Goal: Information Seeking & Learning: Learn about a topic

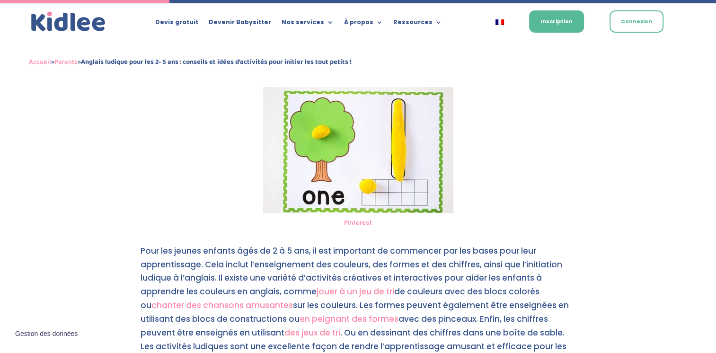
scroll to position [560, 0]
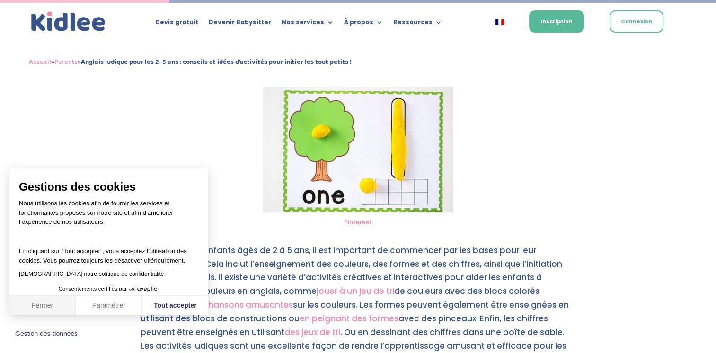
click at [21, 313] on button "Fermer" at bounding box center [42, 306] width 66 height 20
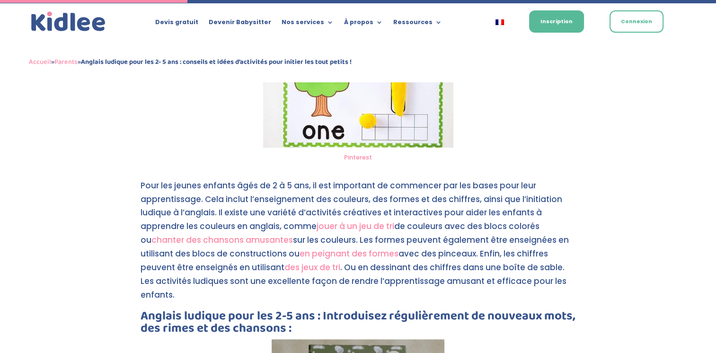
scroll to position [632, 0]
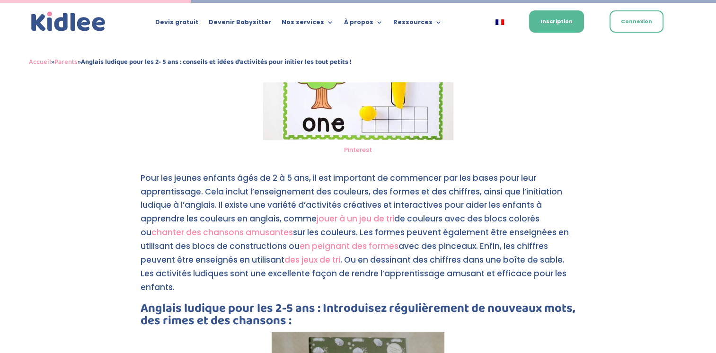
click at [263, 283] on p "Pour les jeunes enfants âgés de 2 à 5 ans, il est important de commencer par le…" at bounding box center [359, 236] width 436 height 131
click at [263, 280] on p "Pour les jeunes enfants âgés de 2 à 5 ans, il est important de commencer par le…" at bounding box center [359, 236] width 436 height 131
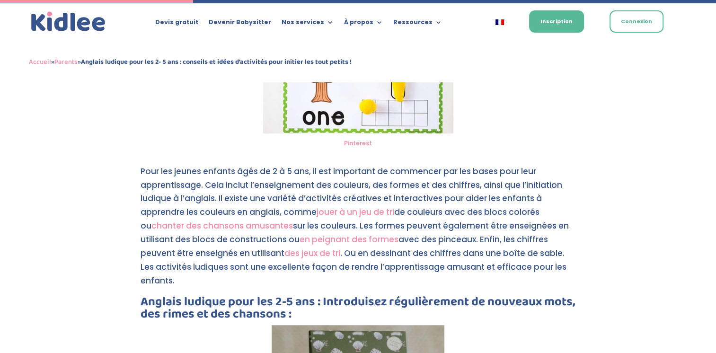
scroll to position [640, 0]
click at [263, 280] on p "Pour les jeunes enfants âgés de 2 à 5 ans, il est important de commencer par le…" at bounding box center [359, 229] width 436 height 131
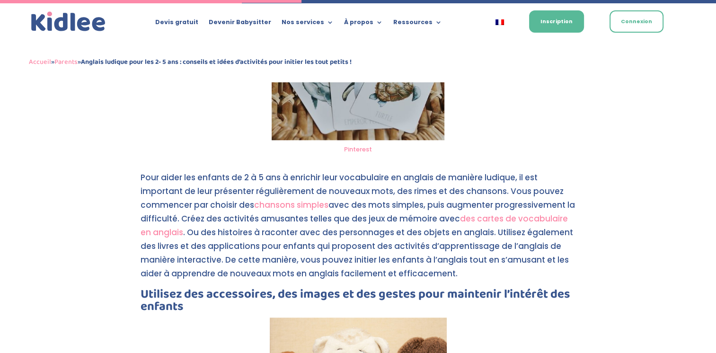
scroll to position [998, 0]
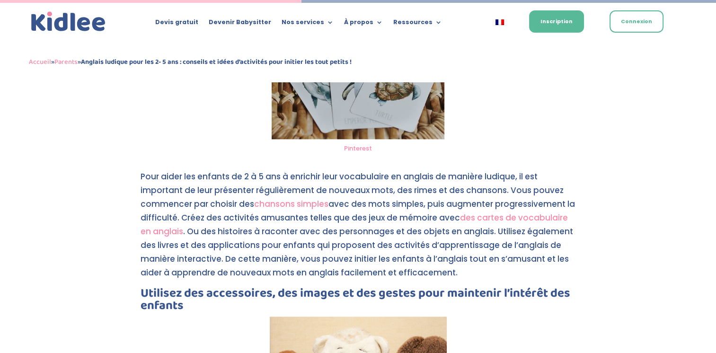
click at [289, 204] on link "chansons simples" at bounding box center [291, 203] width 74 height 11
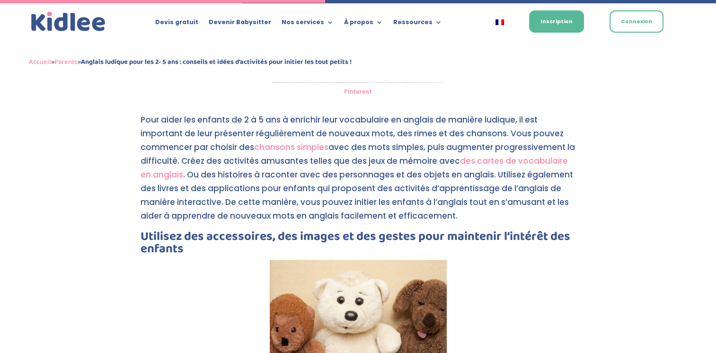
scroll to position [1081, 0]
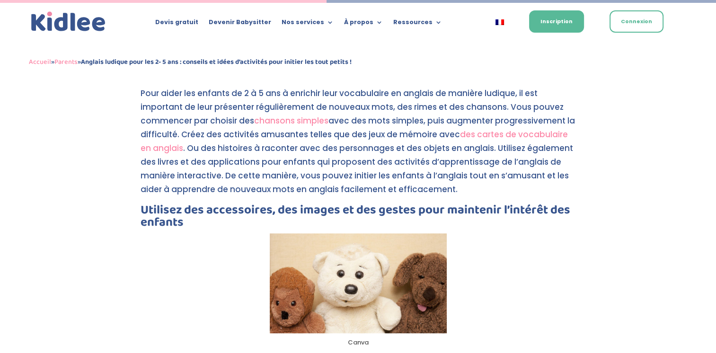
click at [345, 263] on img at bounding box center [358, 282] width 177 height 99
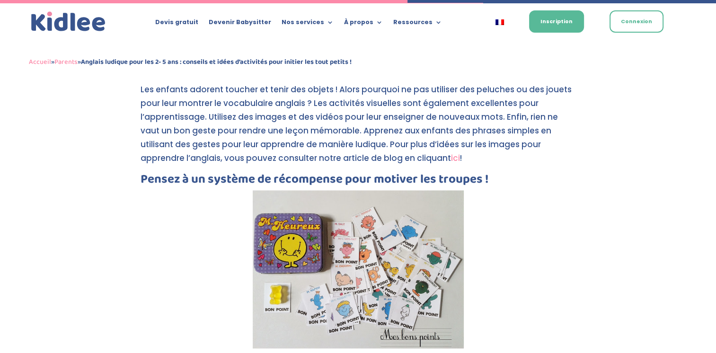
scroll to position [1363, 0]
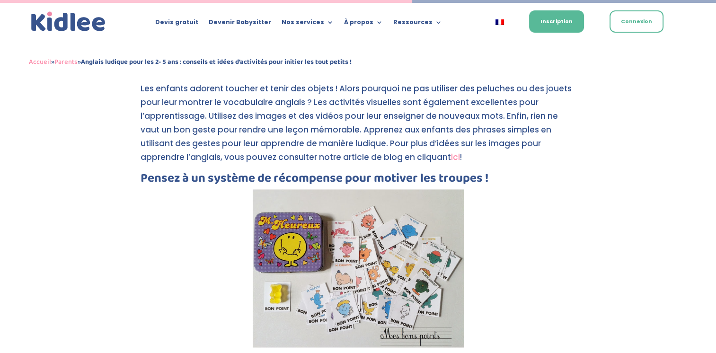
click at [372, 266] on img at bounding box center [358, 268] width 211 height 159
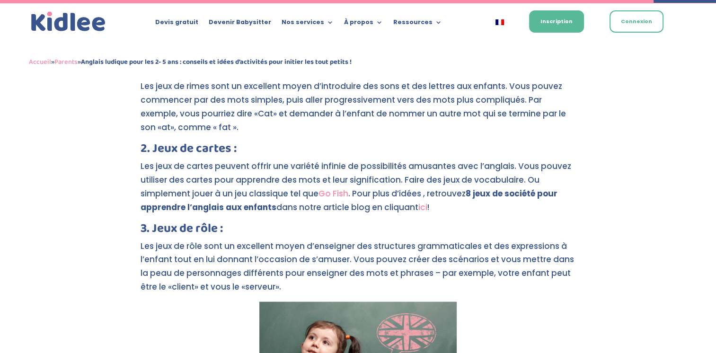
scroll to position [2041, 0]
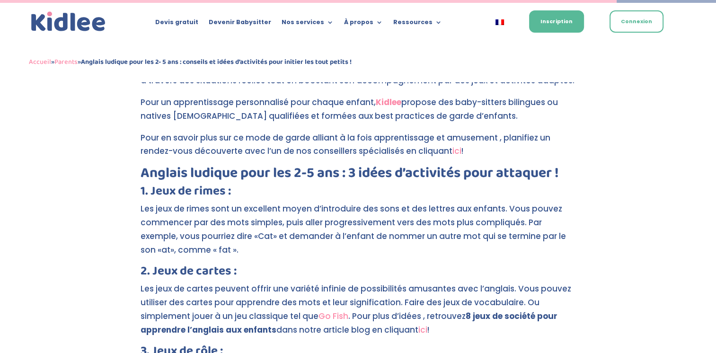
click at [374, 232] on p "Les jeux de rimes sont un excellent moyen d’introduire des sons et des lettres …" at bounding box center [359, 233] width 436 height 63
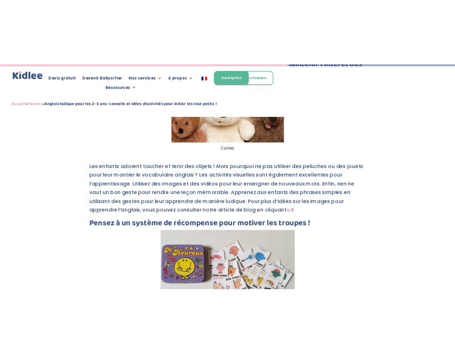
scroll to position [1362, 0]
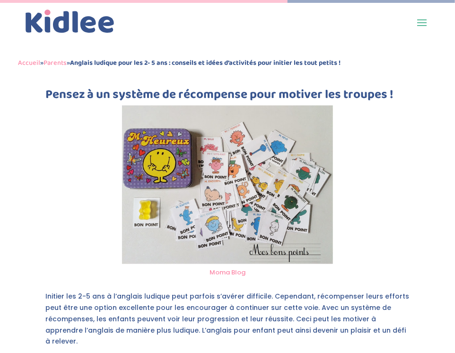
click at [407, 226] on div "Vous êtes parent ou baby-sitter et vous cherchez des moyens de donner à votre e…" at bounding box center [227, 89] width 365 height 2212
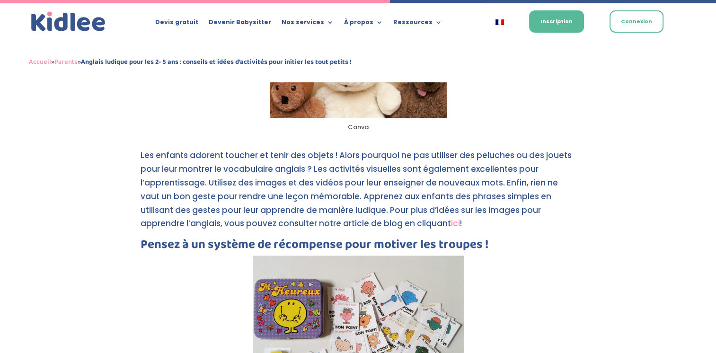
scroll to position [1290, 0]
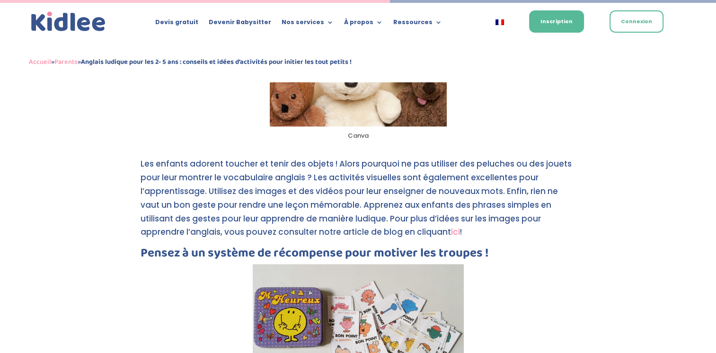
click at [451, 230] on link "ici" at bounding box center [455, 231] width 9 height 11
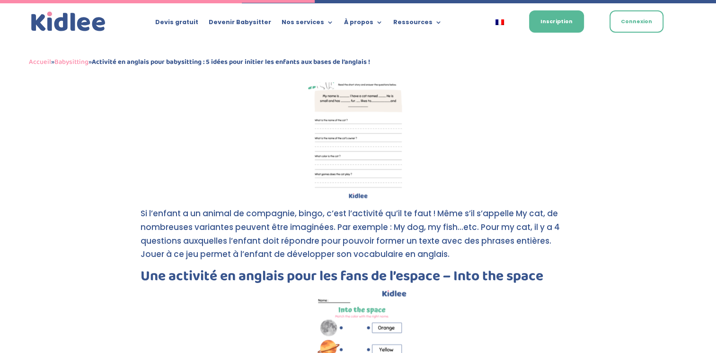
scroll to position [821, 0]
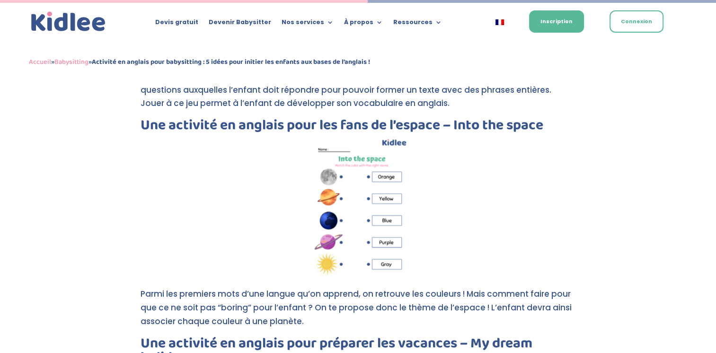
click at [409, 230] on div at bounding box center [359, 208] width 436 height 142
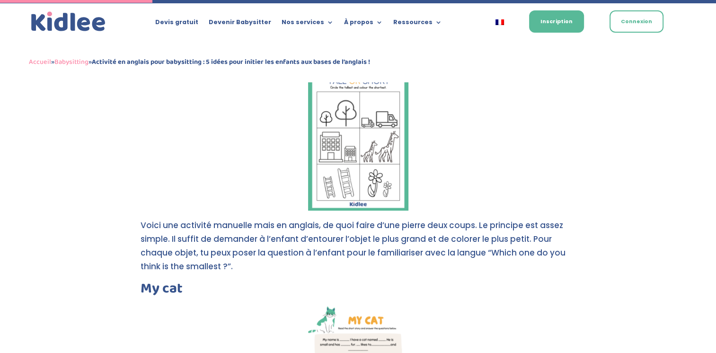
scroll to position [340, 0]
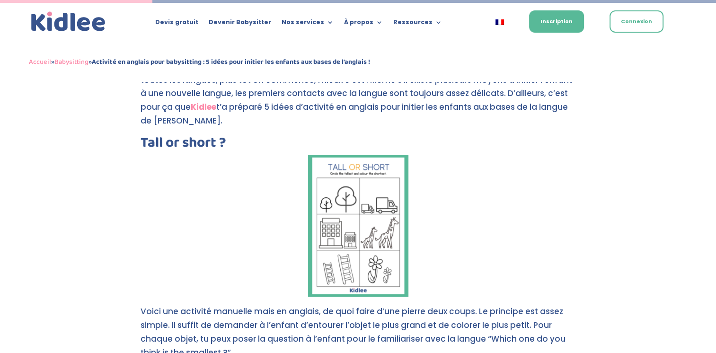
drag, startPoint x: 369, startPoint y: 222, endPoint x: 358, endPoint y: 241, distance: 21.7
click at [358, 241] on img at bounding box center [358, 226] width 100 height 142
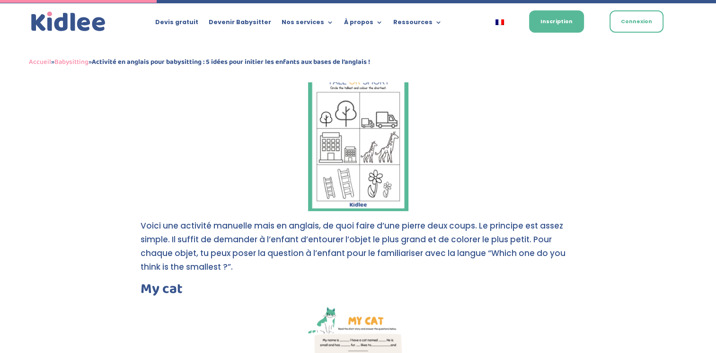
scroll to position [305, 0]
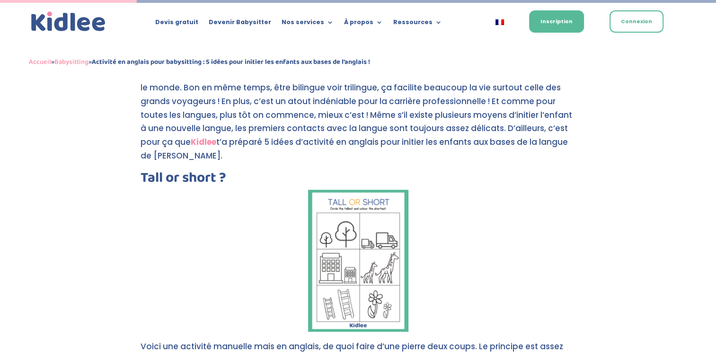
click at [208, 141] on strong "Kidlee" at bounding box center [204, 141] width 26 height 11
click at [328, 236] on img at bounding box center [358, 261] width 100 height 142
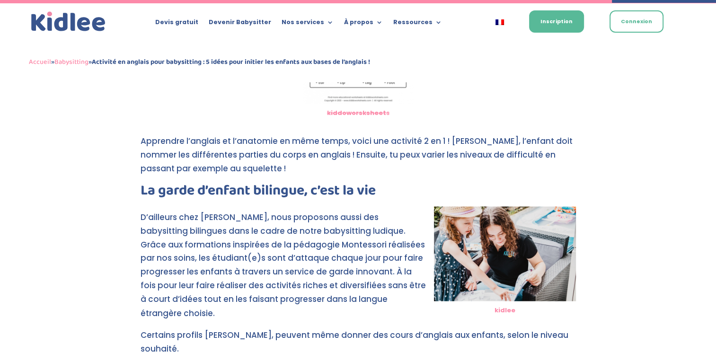
scroll to position [1316, 0]
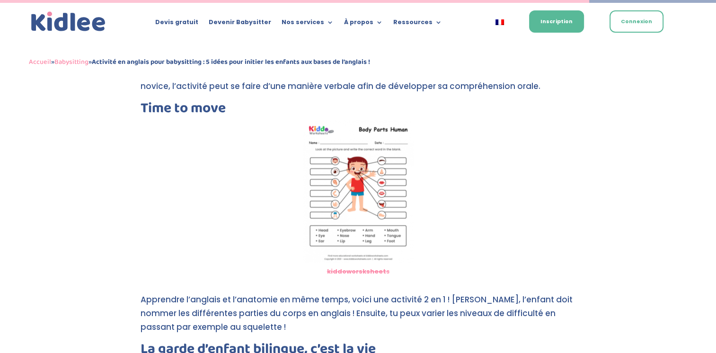
click at [348, 268] on strong "kiddoworsksheet" at bounding box center [356, 271] width 59 height 9
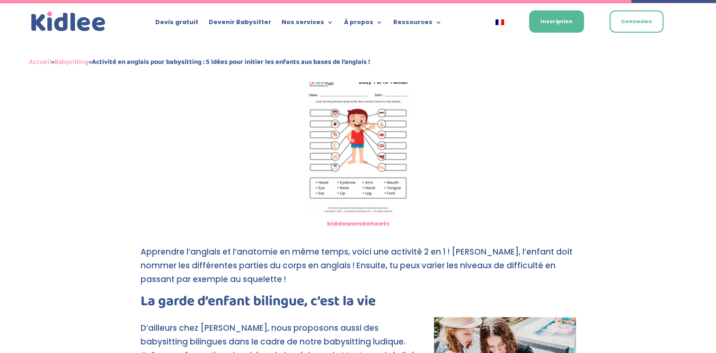
scroll to position [1414, 0]
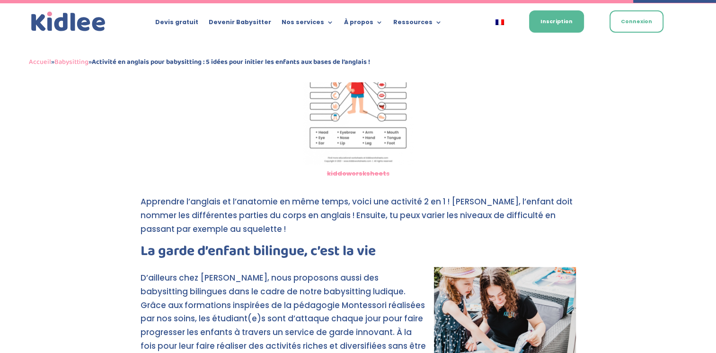
click at [375, 177] on strong "kiddoworsksheet" at bounding box center [356, 173] width 59 height 9
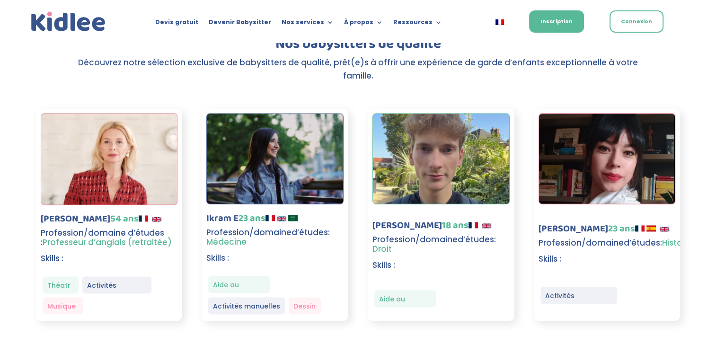
scroll to position [1312, 0]
